Goal: Task Accomplishment & Management: Manage account settings

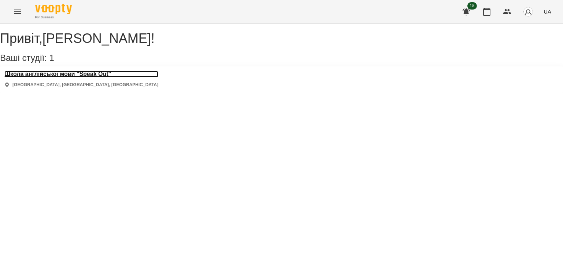
click at [104, 77] on h3 "Школа англійської мови "Speak Out"" at bounding box center [81, 74] width 154 height 7
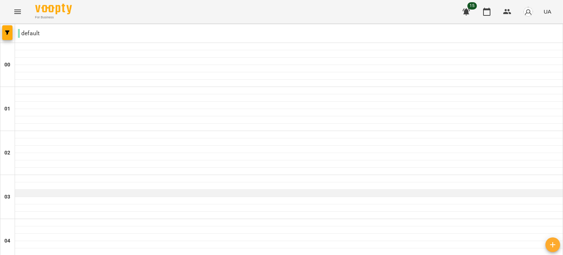
scroll to position [848, 0]
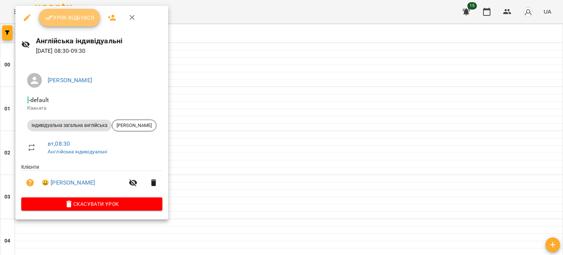
click at [82, 16] on span "Урок відбувся" at bounding box center [70, 17] width 50 height 9
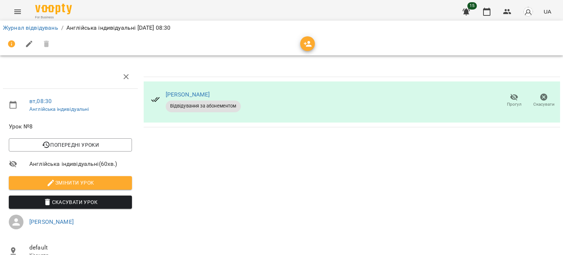
click at [40, 32] on li "Журнал відвідувань" at bounding box center [30, 27] width 55 height 9
click at [40, 29] on link "Журнал відвідувань" at bounding box center [30, 27] width 55 height 7
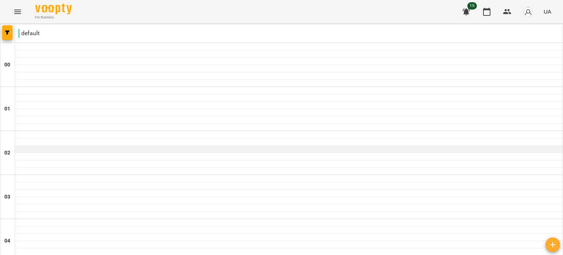
scroll to position [331, 0]
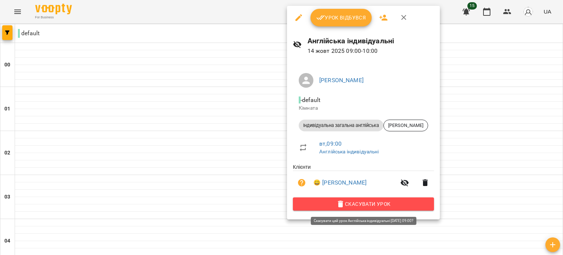
click at [349, 201] on span "Скасувати Урок" at bounding box center [363, 203] width 129 height 9
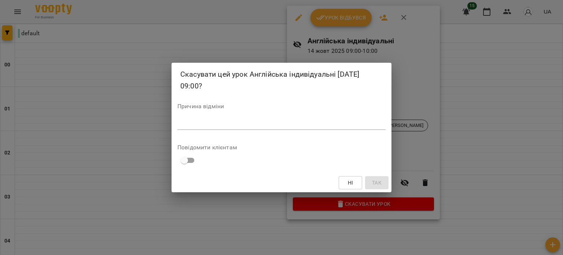
click at [297, 127] on textarea at bounding box center [281, 123] width 208 height 7
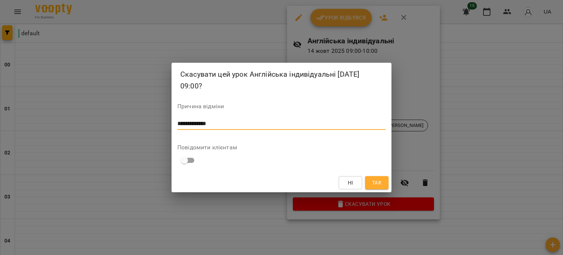
type textarea "**********"
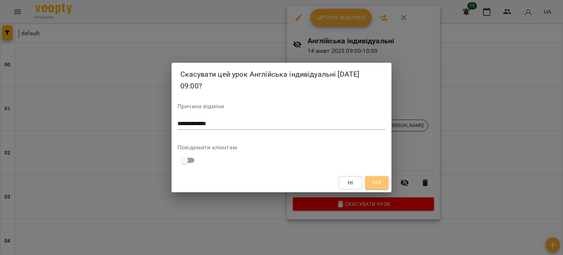
click at [379, 177] on button "Так" at bounding box center [376, 182] width 23 height 13
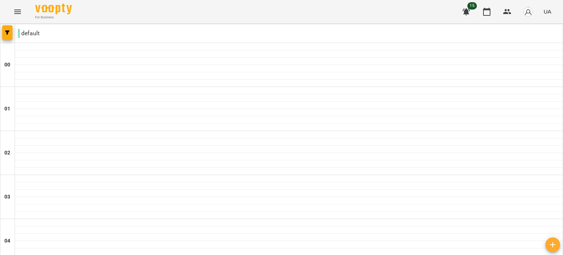
scroll to position [649, 0]
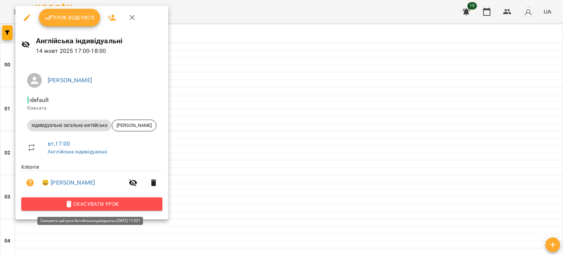
click at [115, 201] on span "Скасувати Урок" at bounding box center [91, 203] width 129 height 9
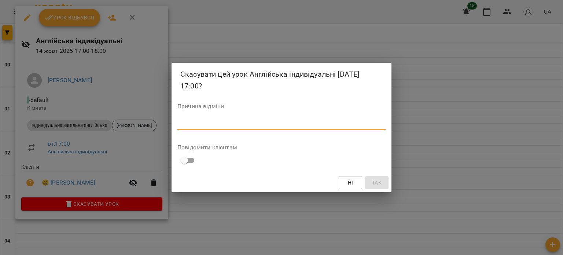
click at [249, 126] on textarea at bounding box center [281, 123] width 208 height 7
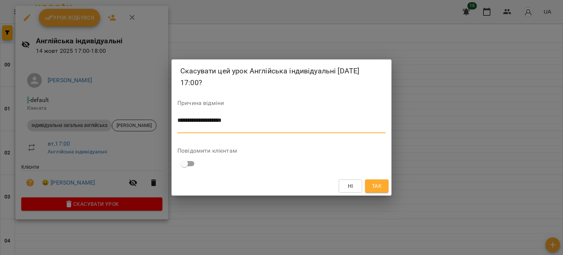
type textarea "**********"
drag, startPoint x: 373, startPoint y: 195, endPoint x: 375, endPoint y: 189, distance: 6.6
click at [375, 189] on div "Ні Так" at bounding box center [282, 185] width 220 height 19
click at [375, 189] on span "Так" at bounding box center [377, 185] width 10 height 9
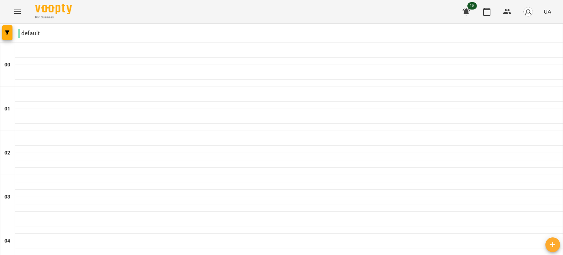
scroll to position [827, 0]
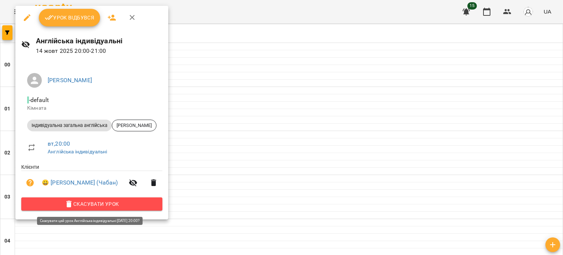
click at [132, 203] on span "Скасувати Урок" at bounding box center [91, 203] width 129 height 9
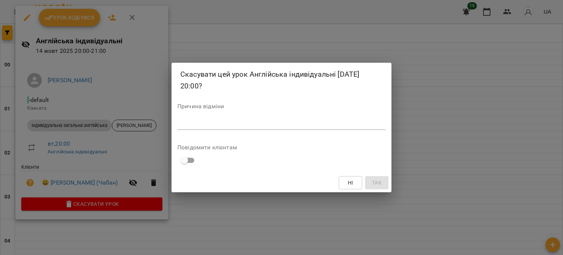
click at [210, 119] on div "*" at bounding box center [281, 124] width 208 height 12
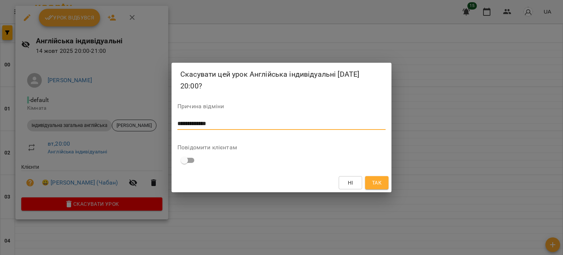
type textarea "**********"
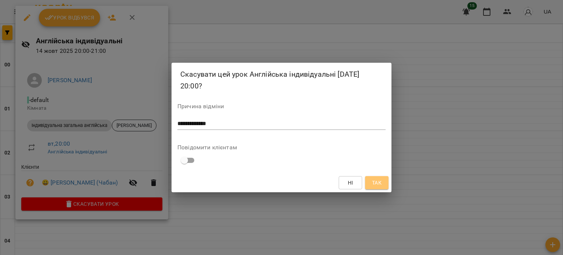
click at [375, 184] on span "Так" at bounding box center [377, 182] width 10 height 9
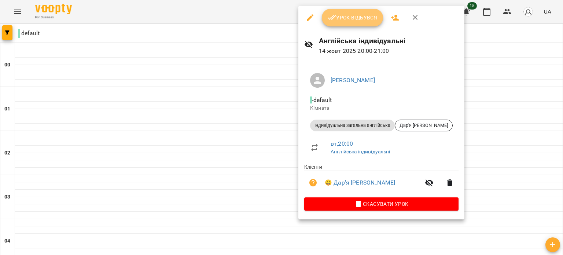
click at [356, 15] on span "Урок відбувся" at bounding box center [353, 17] width 50 height 9
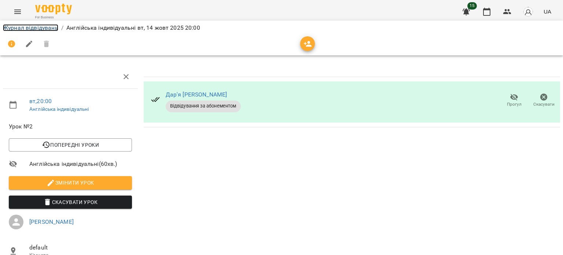
click at [52, 27] on link "Журнал відвідувань" at bounding box center [30, 27] width 55 height 7
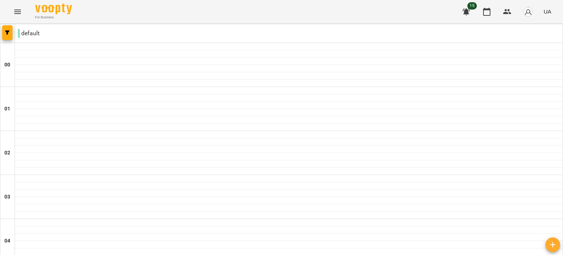
scroll to position [848, 0]
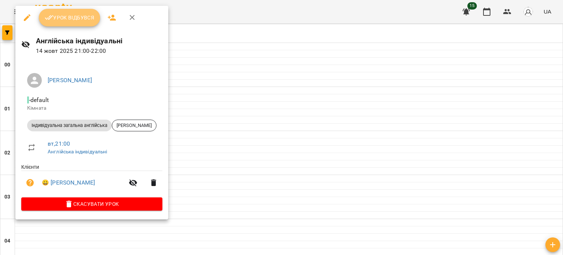
click at [79, 16] on span "Урок відбувся" at bounding box center [70, 17] width 50 height 9
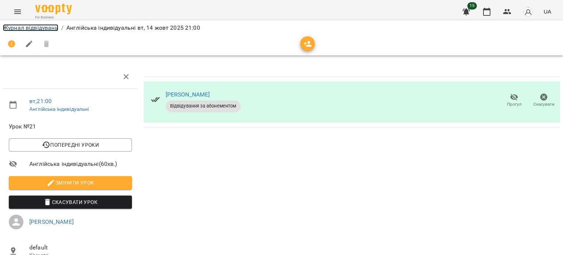
click at [46, 28] on link "Журнал відвідувань" at bounding box center [30, 27] width 55 height 7
